Goal: Task Accomplishment & Management: Complete application form

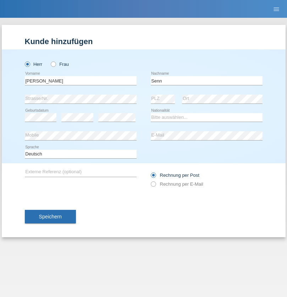
type input "Senn"
select select "CH"
select select "en"
radio input "true"
click at [81, 80] on input "text" at bounding box center [81, 80] width 112 height 9
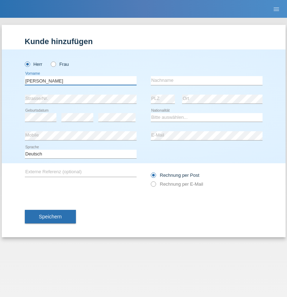
type input "Mohammad Qais"
click at [207, 80] on input "text" at bounding box center [207, 80] width 112 height 9
type input "Nemani"
select select "AF"
select select "C"
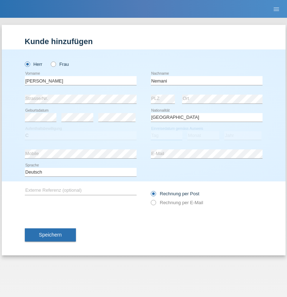
select select "02"
select select "01"
select select "2021"
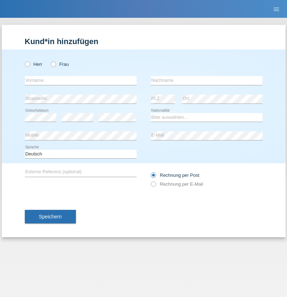
radio input "true"
click at [81, 80] on input "text" at bounding box center [81, 80] width 112 height 9
type input "Camille"
click at [207, 80] on input "text" at bounding box center [207, 80] width 112 height 9
type input "Jacquet"
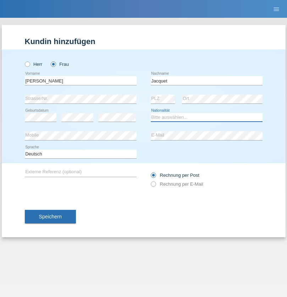
select select "CH"
radio input "true"
select select "DE"
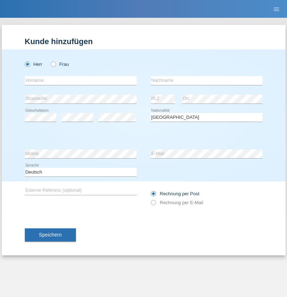
select select "C"
select select "07"
select select "11"
select select "1972"
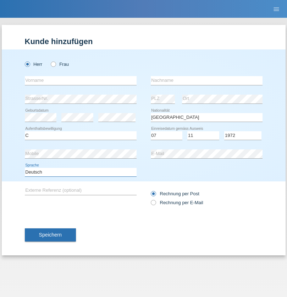
select select "en"
